Goal: Task Accomplishment & Management: Complete application form

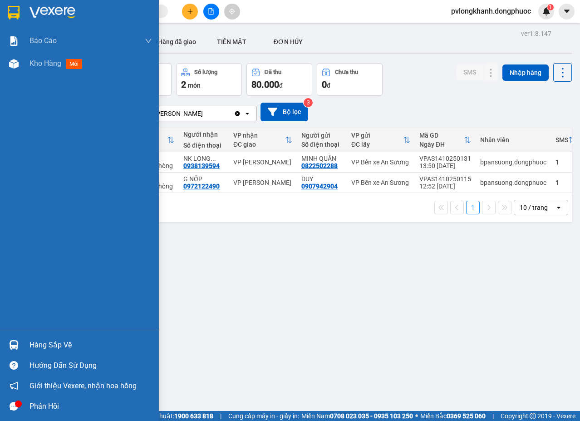
click at [64, 340] on div "Hàng sắp về" at bounding box center [91, 345] width 123 height 14
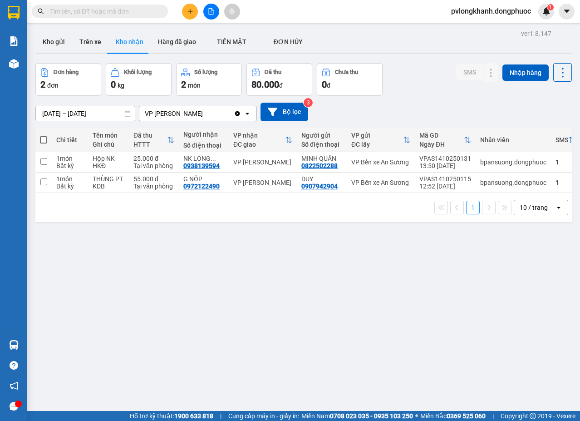
click at [229, 241] on section "Kết quả tìm kiếm ( 0 ) Bộ lọc No Data pvlongkhanh.dongphuoc 1 Báo cáo Mẫu 1: Bá…" at bounding box center [290, 210] width 580 height 421
click at [186, 10] on button at bounding box center [190, 12] width 16 height 16
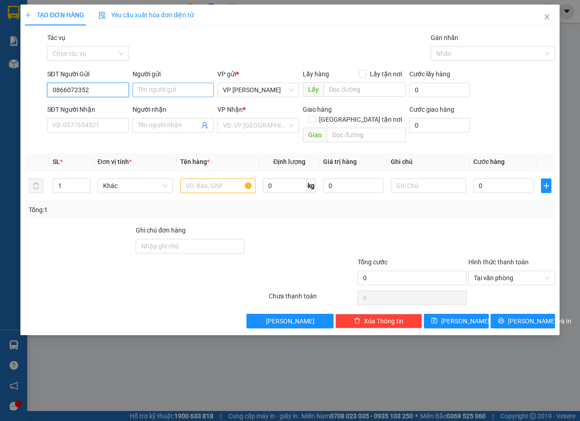
type input "0866072352"
click at [173, 86] on input "Người gửi" at bounding box center [174, 90] width 82 height 15
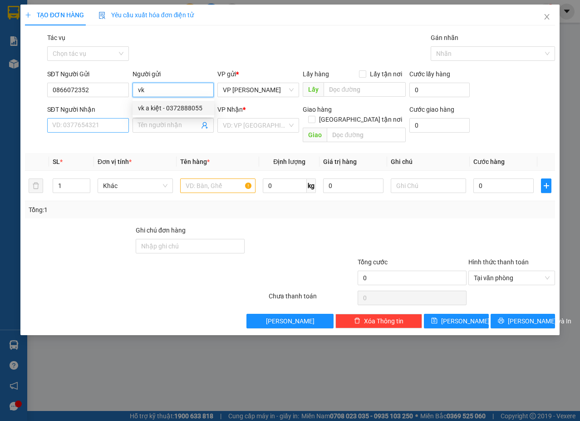
type input "vk"
click at [69, 124] on input "SĐT Người Nhận" at bounding box center [88, 125] width 82 height 15
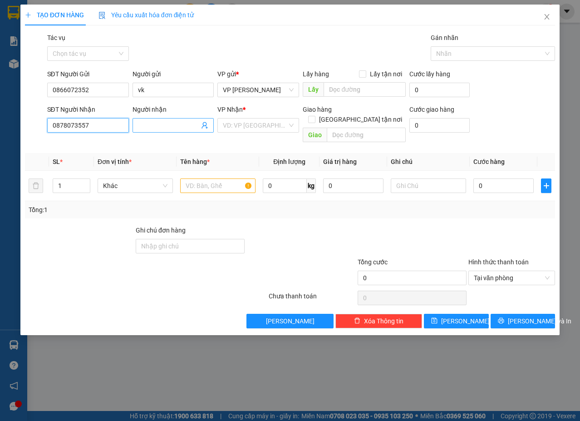
type input "0878073557"
click at [159, 124] on input "Người nhận" at bounding box center [169, 125] width 62 height 10
type input "ck KHOA"
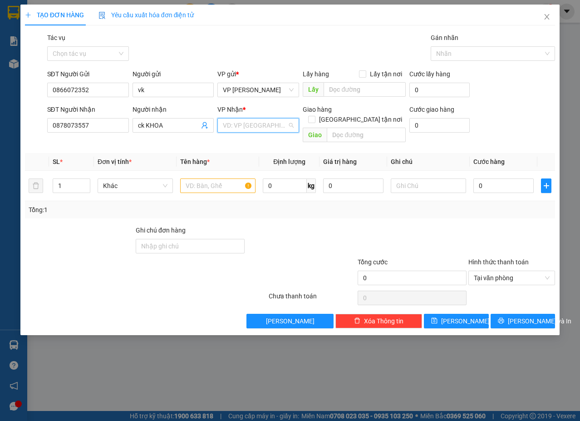
click at [237, 121] on input "search" at bounding box center [255, 126] width 64 height 14
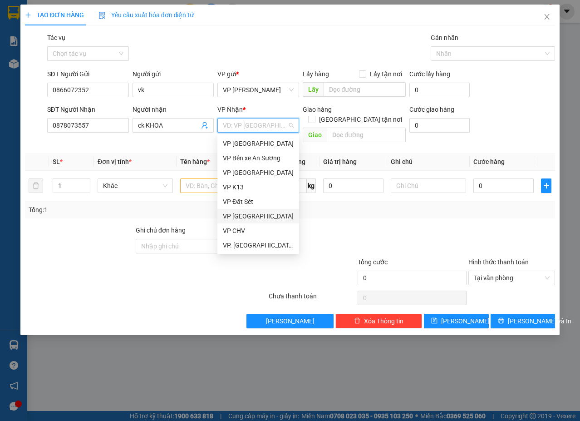
click at [246, 214] on div "VP [GEOGRAPHIC_DATA]" at bounding box center [258, 216] width 71 height 10
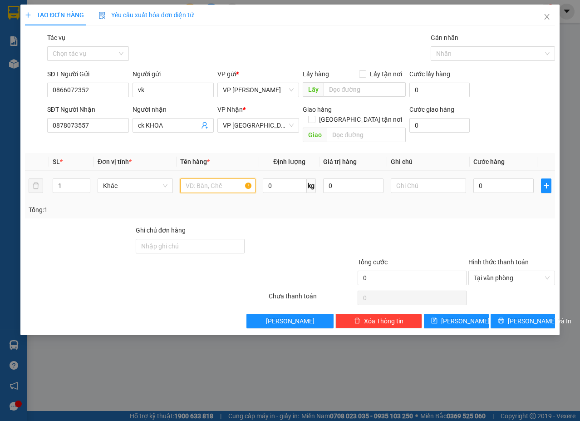
click at [211, 178] on input "text" at bounding box center [217, 185] width 75 height 15
type input "BANH TET"
click at [406, 178] on input "text" at bounding box center [428, 185] width 75 height 15
type input "F"
type input "G"
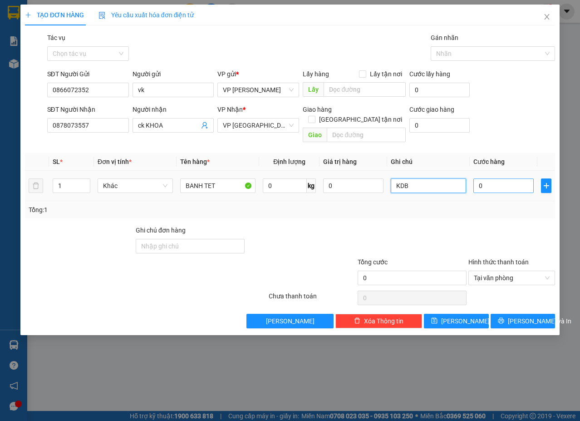
type input "KDB"
click at [506, 178] on input "0" at bounding box center [504, 185] width 60 height 15
type input "2"
type input "25"
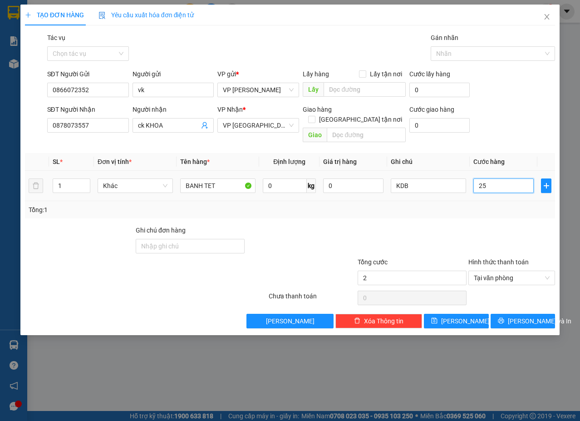
type input "25"
type input "25.000"
click at [209, 227] on div "Ghi chú đơn hàng" at bounding box center [190, 232] width 109 height 14
click at [203, 239] on input "Ghi chú đơn hàng" at bounding box center [190, 246] width 109 height 15
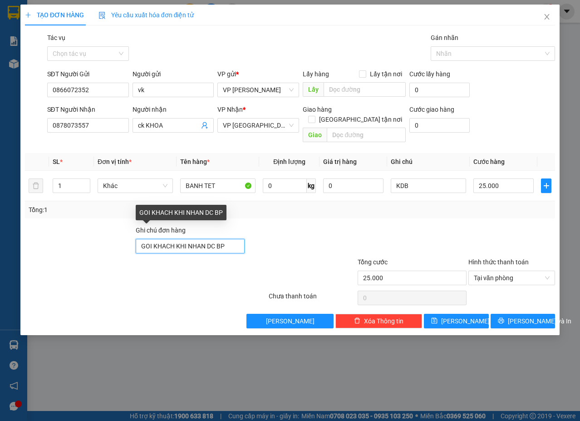
click at [175, 239] on input "GOI KHACH KHI NHAN DC BP" at bounding box center [190, 246] width 109 height 15
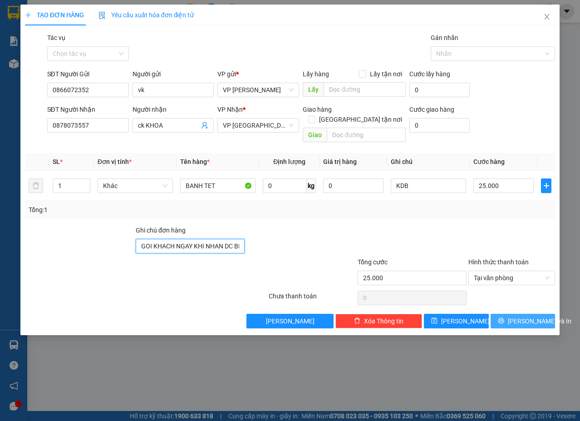
type input "GOI KHACH NGAY KHI NHAN DC BP"
click at [532, 316] on span "[PERSON_NAME] và In" at bounding box center [540, 321] width 64 height 10
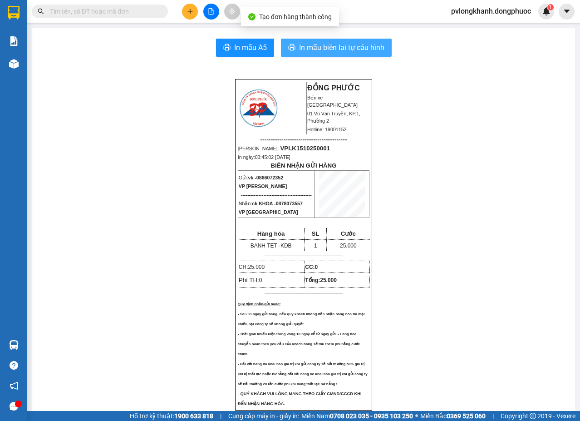
click at [348, 43] on span "In mẫu biên lai tự cấu hình" at bounding box center [341, 47] width 85 height 11
